Goal: Task Accomplishment & Management: Complete application form

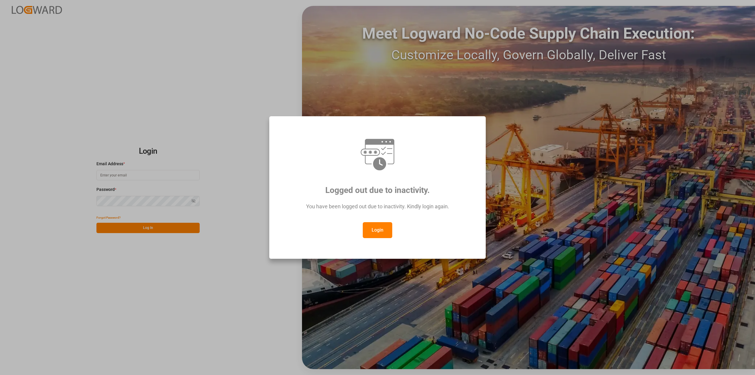
click at [376, 232] on button "Login" at bounding box center [378, 230] width 30 height 16
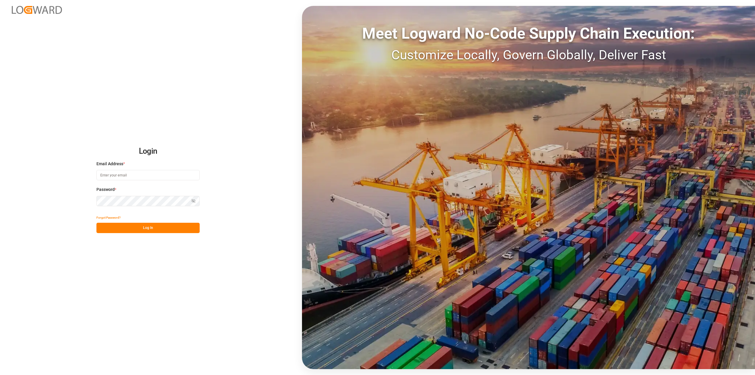
click at [123, 167] on div "Email Address *" at bounding box center [147, 174] width 103 height 26
click at [126, 176] on input at bounding box center [147, 175] width 103 height 10
type input "[PERSON_NAME][EMAIL_ADDRESS][PERSON_NAME][DOMAIN_NAME]"
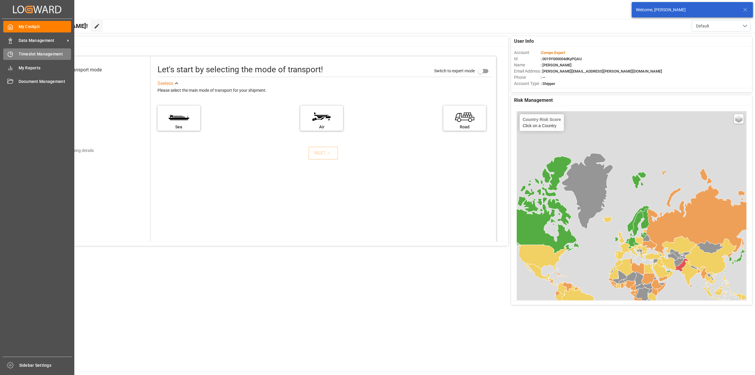
click at [15, 55] on div "Timeslot Management Timeslot Management" at bounding box center [37, 54] width 68 height 12
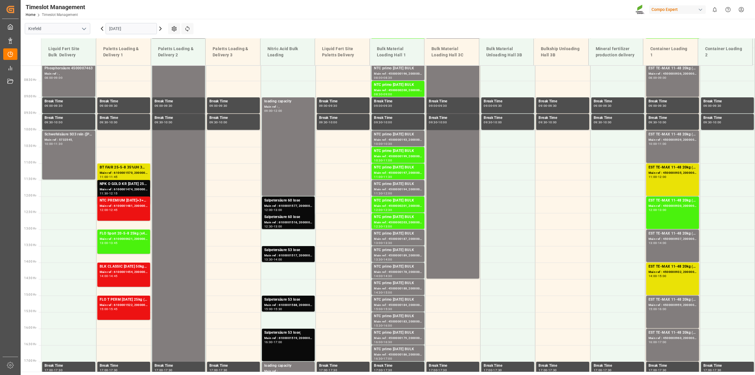
scroll to position [192, 0]
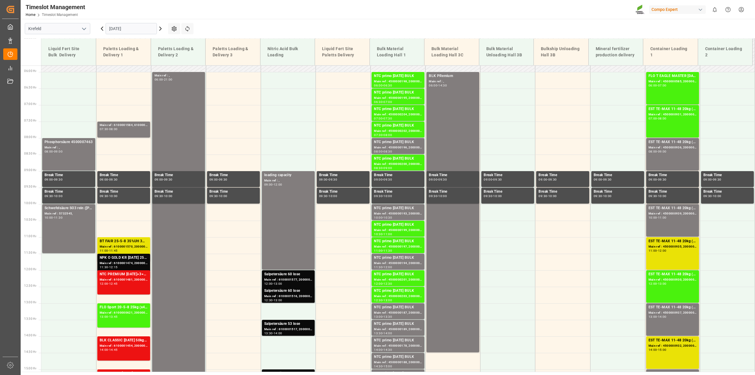
click at [161, 29] on icon at bounding box center [161, 29] width 2 height 4
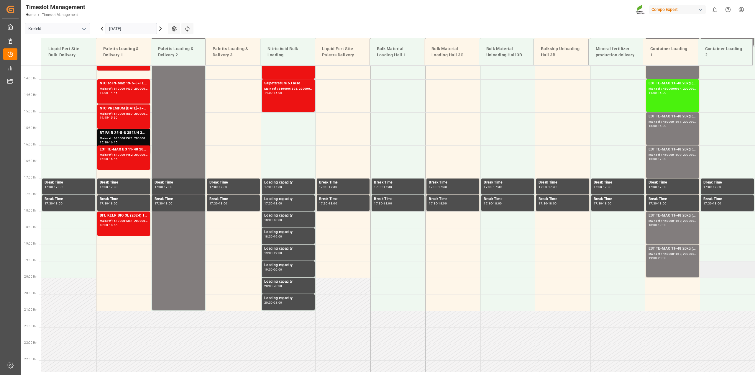
scroll to position [302, 0]
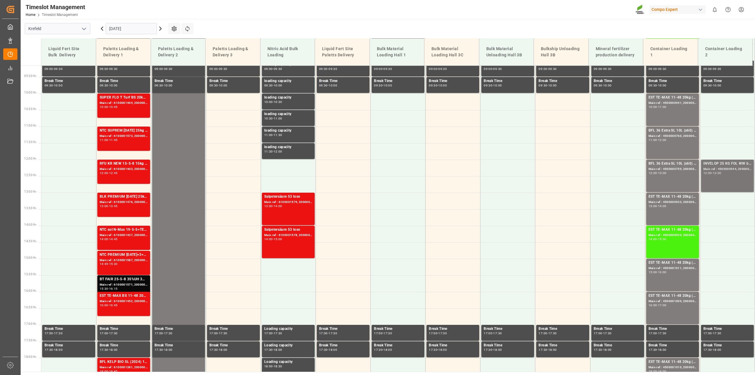
click at [734, 180] on div "INVELOP 25 KG FOL WW blank; Main ref : 4500000944, 2000000971; 12:00 - 13:00" at bounding box center [728, 176] width 48 height 30
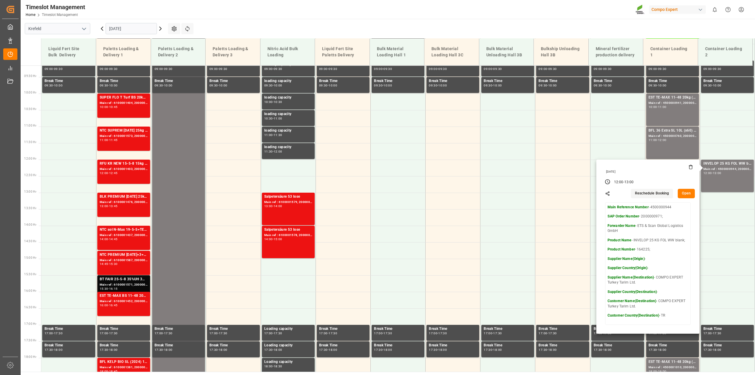
click at [689, 191] on button "Open" at bounding box center [686, 193] width 17 height 9
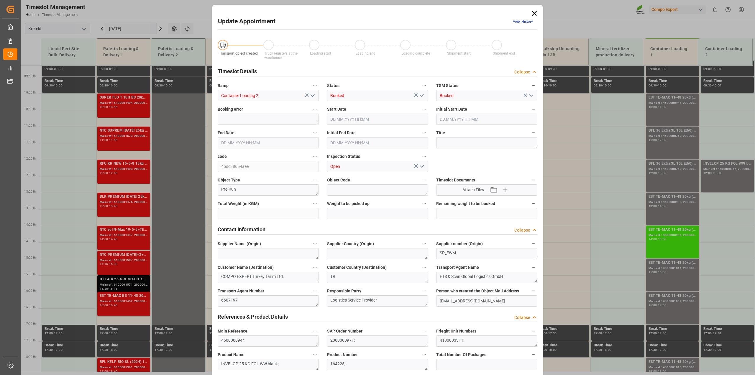
type input "188"
type input "0"
type input "[DATE] 12:00"
type input "[DATE] 13:00"
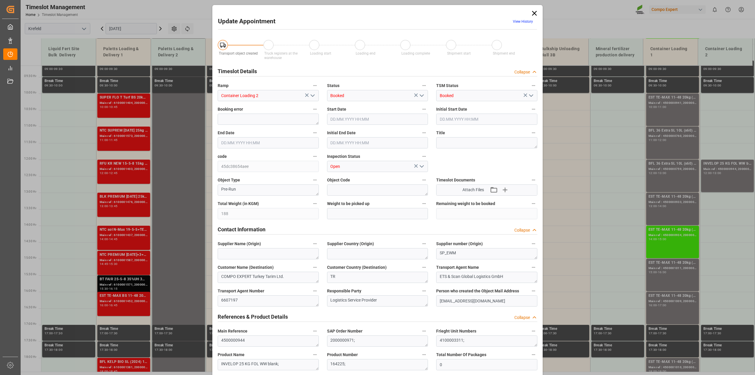
type input "[DATE] 12:30"
type input "[DATE] 12:09"
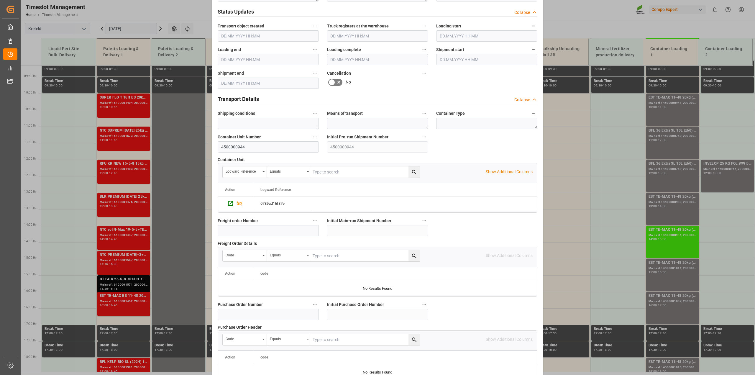
scroll to position [406, 0]
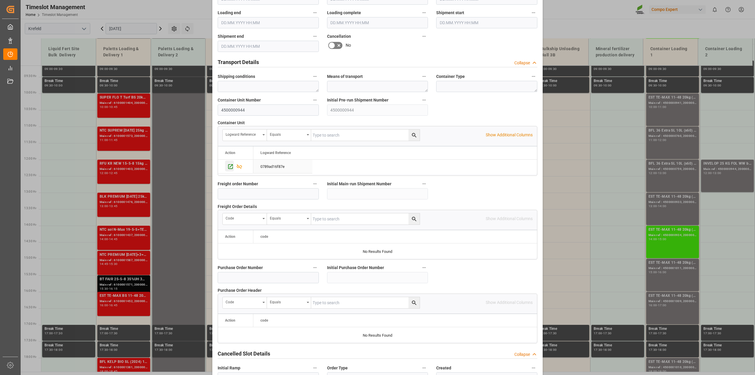
click at [229, 167] on icon "Press SPACE to select this row." at bounding box center [231, 166] width 6 height 6
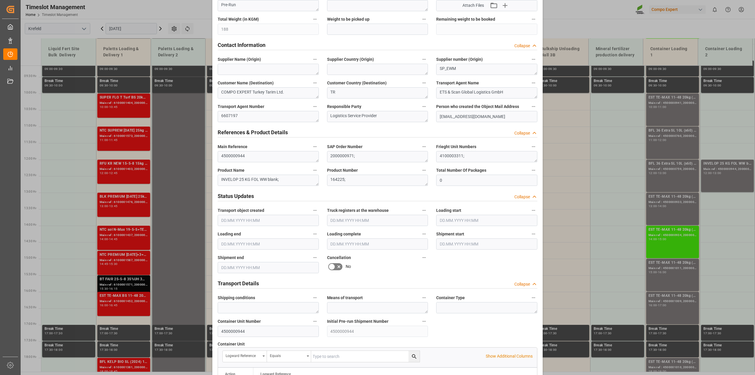
scroll to position [0, 0]
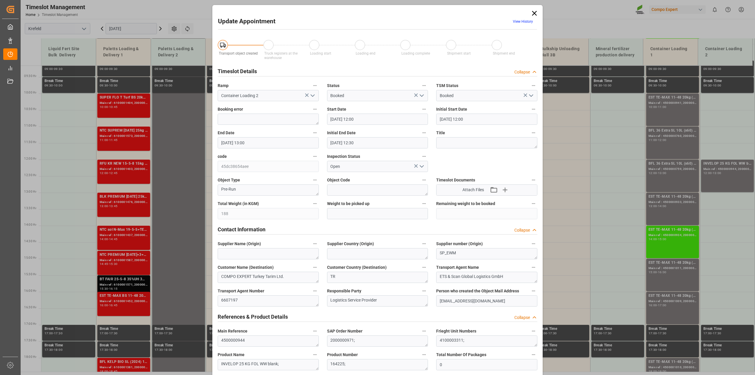
click at [534, 10] on icon at bounding box center [535, 13] width 8 height 8
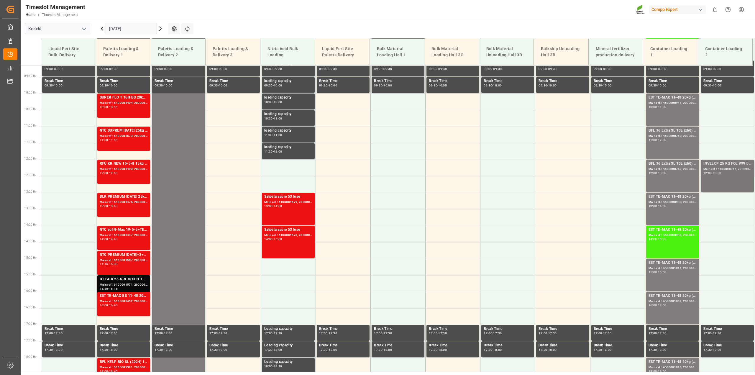
click at [732, 176] on div "INVELOP 25 KG FOL WW blank; Main ref : 4500000944, 2000000971; 12:00 - 13:00" at bounding box center [728, 176] width 48 height 30
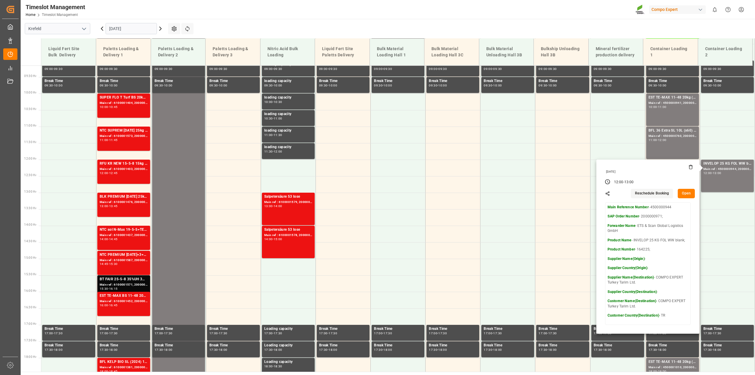
click at [687, 194] on button "Open" at bounding box center [686, 193] width 17 height 9
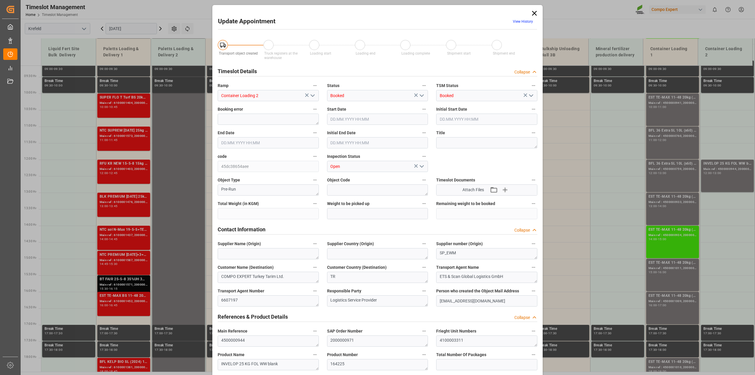
type input "188"
type input "0"
type input "[DATE] 12:00"
type input "[DATE] 13:00"
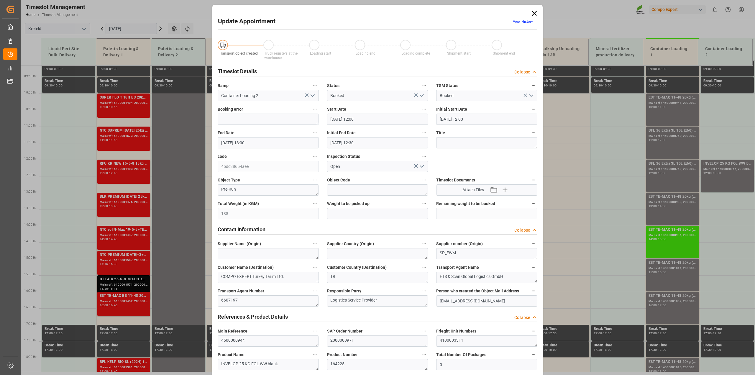
type input "[DATE] 12:30"
type input "[DATE] 12:09"
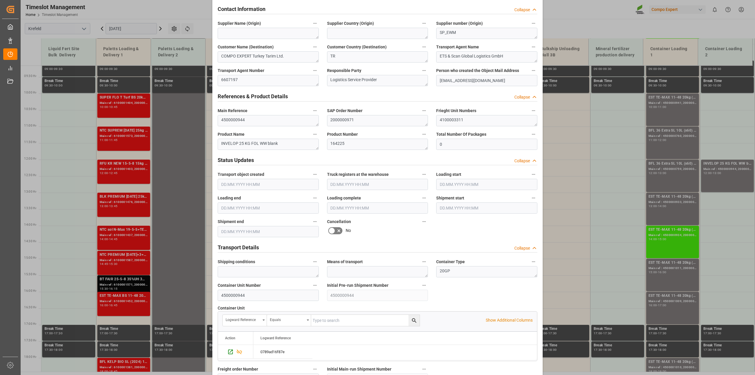
scroll to position [221, 0]
drag, startPoint x: 354, startPoint y: 140, endPoint x: 279, endPoint y: 143, distance: 74.7
click at [279, 143] on div "Transport object created Truck registers at the warehouse Loading start Loading…" at bounding box center [378, 191] width 328 height 758
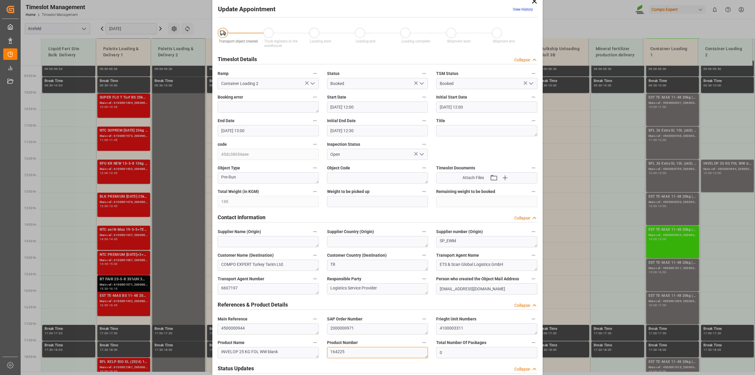
scroll to position [0, 0]
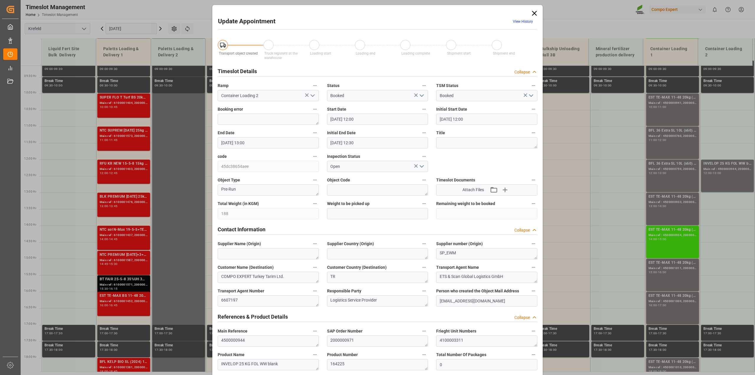
click at [536, 13] on icon at bounding box center [535, 13] width 8 height 8
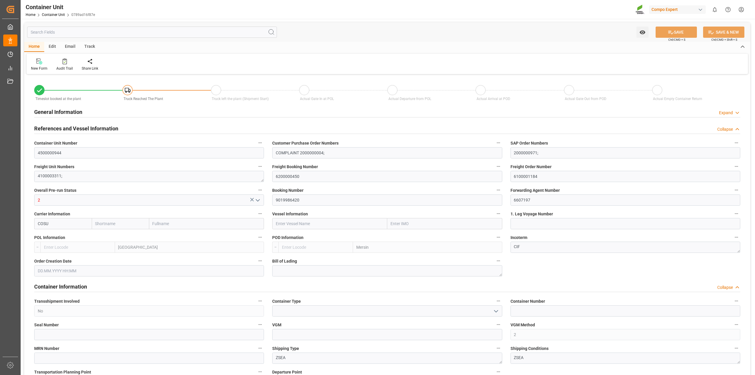
type input "4500000944"
type input "COMPLAINT 2000000004;"
type input "2000000971;"
type textarea "4100003311;"
type input "6200000450"
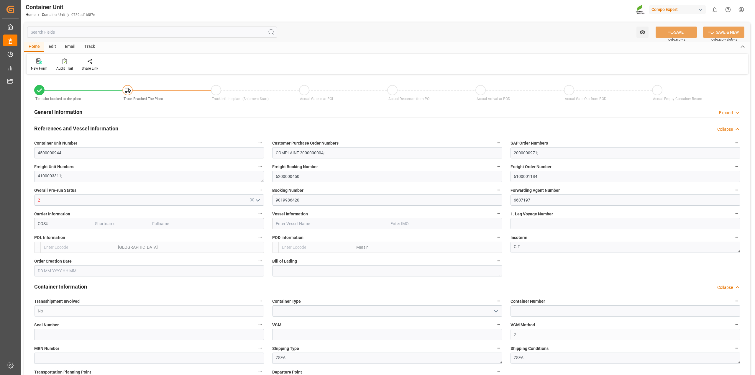
type input "6100001184"
type input "2"
type input "9019986420"
type input "6607197"
type input "COSU"
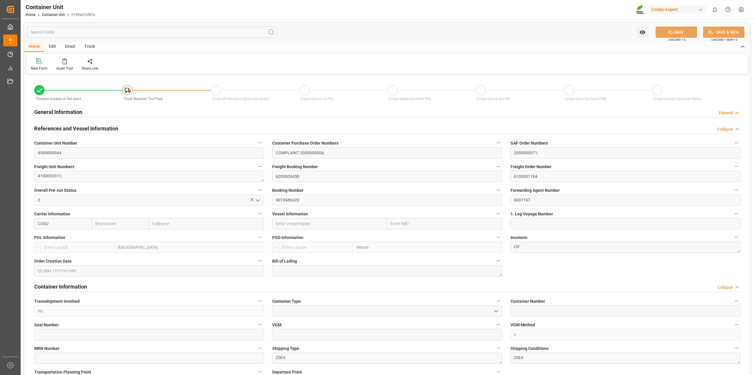
type input "Antwerp"
type input "Mersin"
type textarea "CIF"
type input "No"
type input "2"
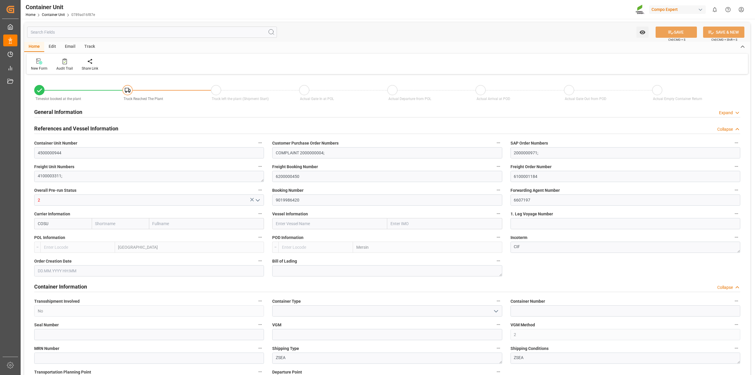
type textarea "ZSEA"
type textarea "34746"
type input "Turkey"
type input "EUR"
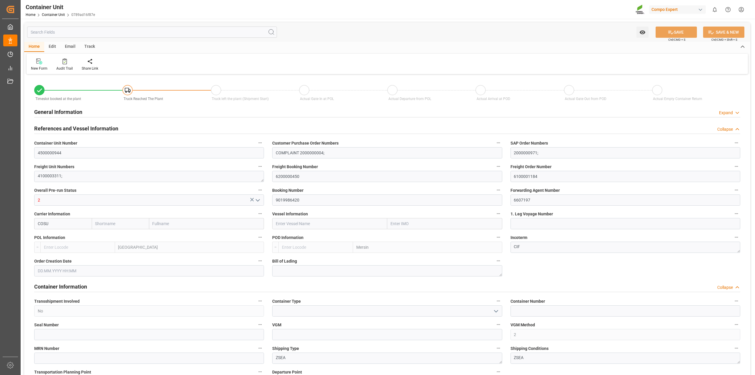
type textarea "3200"
type textarea "INVELOP 25 KG FOL WW blank;"
type textarea "164225;"
type input "Cosco"
type input "COSCO Shipping Co. Ltd."
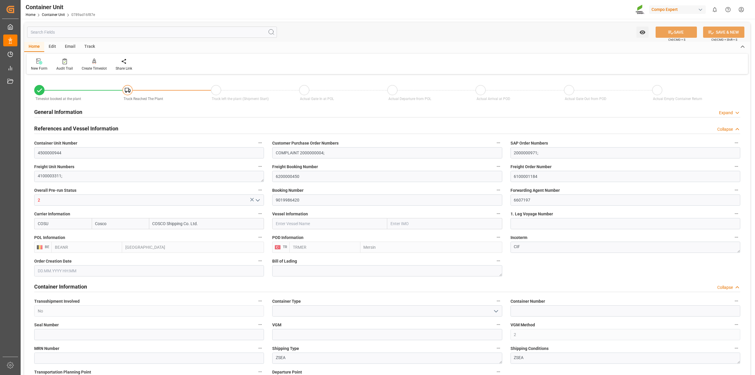
type input "BEANR"
type input "TRMER"
type input "0"
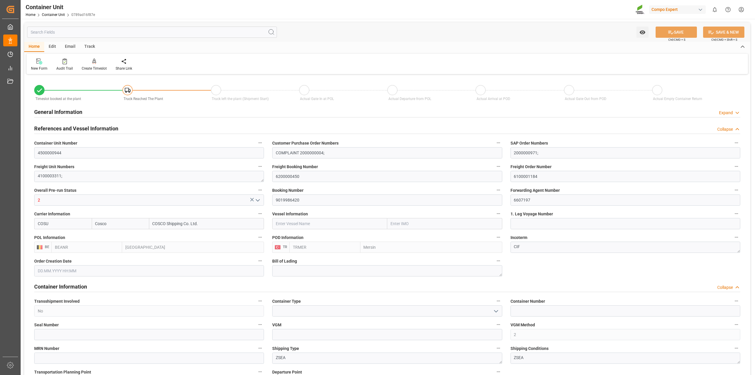
type input "188"
type input "[DATE]"
drag, startPoint x: 304, startPoint y: 178, endPoint x: 258, endPoint y: 176, distance: 46.1
